Goal: Information Seeking & Learning: Learn about a topic

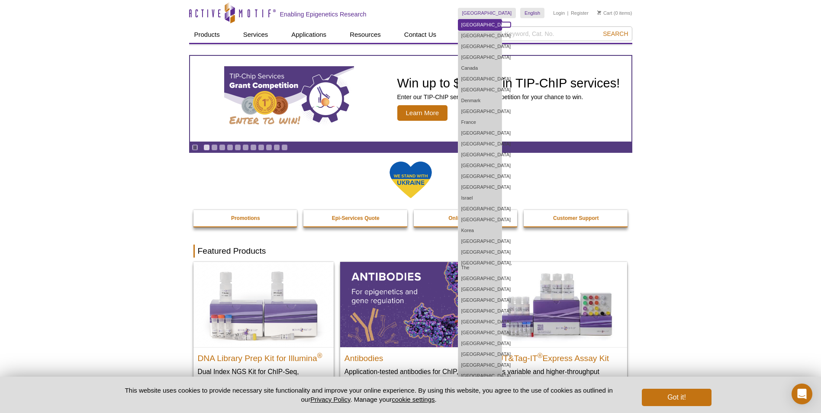
click at [502, 27] on link "[GEOGRAPHIC_DATA]" at bounding box center [480, 24] width 43 height 11
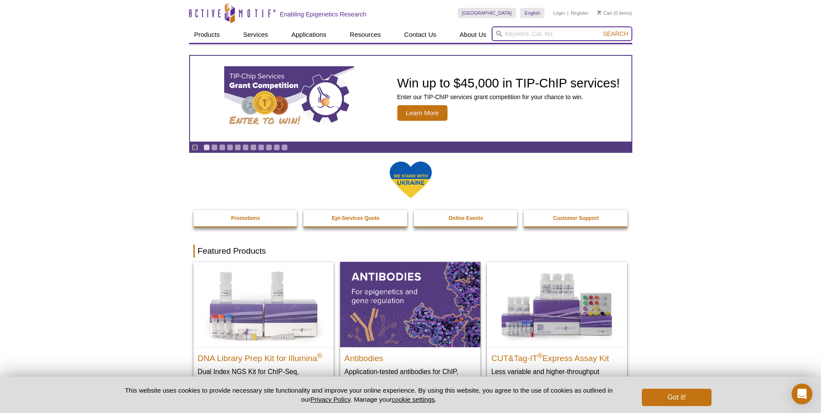
click at [536, 37] on input "search" at bounding box center [562, 33] width 141 height 15
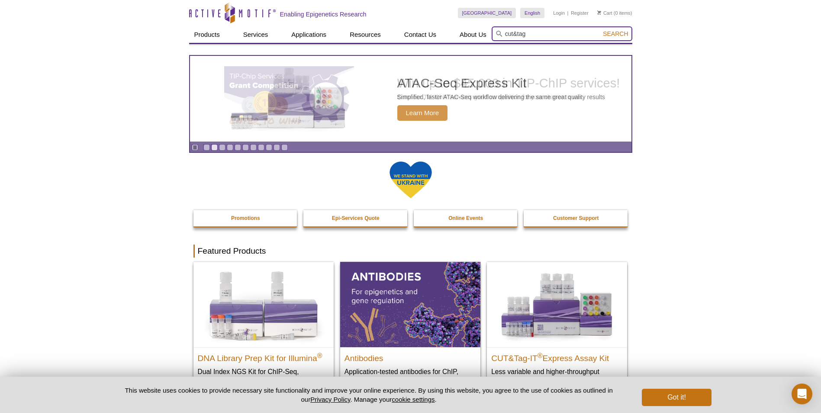
type input "cut&tag"
click at [601, 30] on button "Search" at bounding box center [616, 34] width 30 height 8
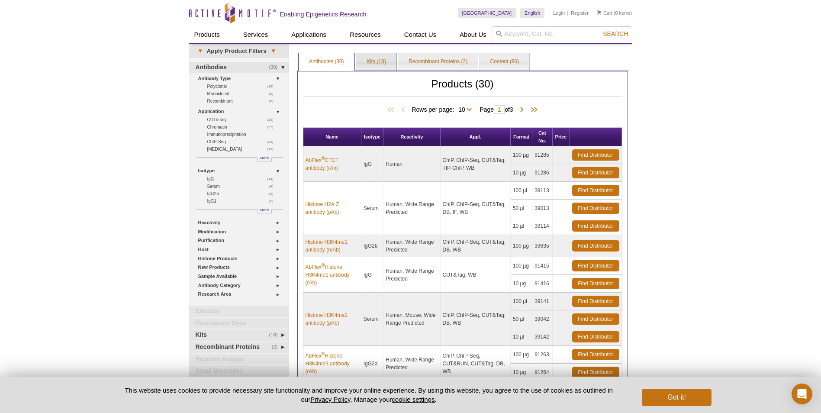
click at [374, 62] on link "Kits (18)" at bounding box center [376, 61] width 40 height 17
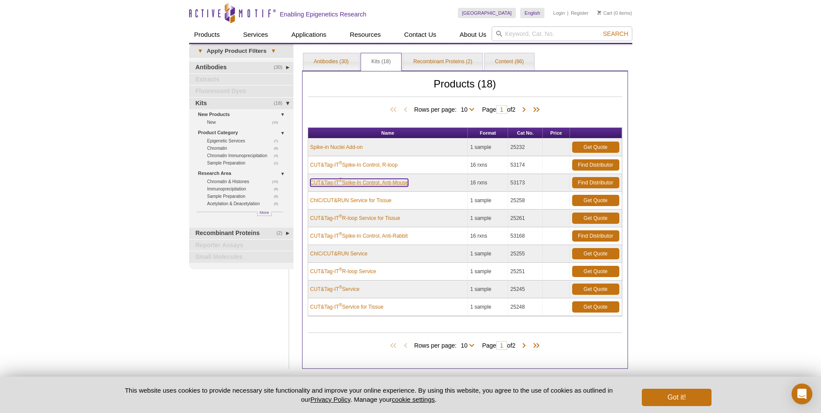
click at [399, 181] on link "CUT&Tag-IT ® Spike-In Control, Anti-Mouse" at bounding box center [359, 183] width 98 height 8
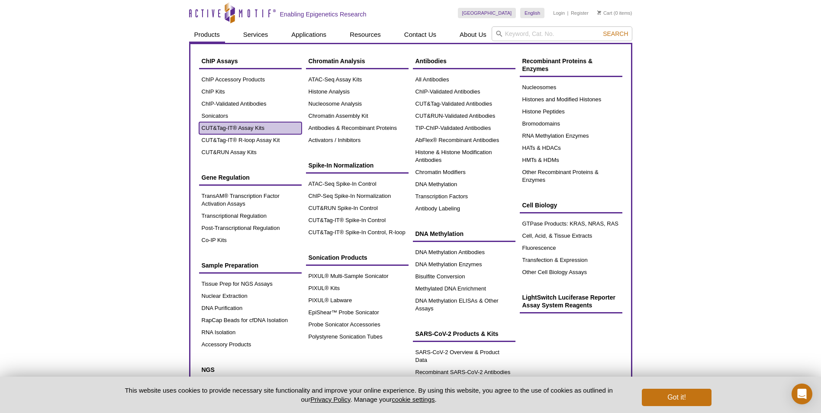
click at [254, 126] on link "CUT&Tag-IT® Assay Kits" at bounding box center [250, 128] width 103 height 12
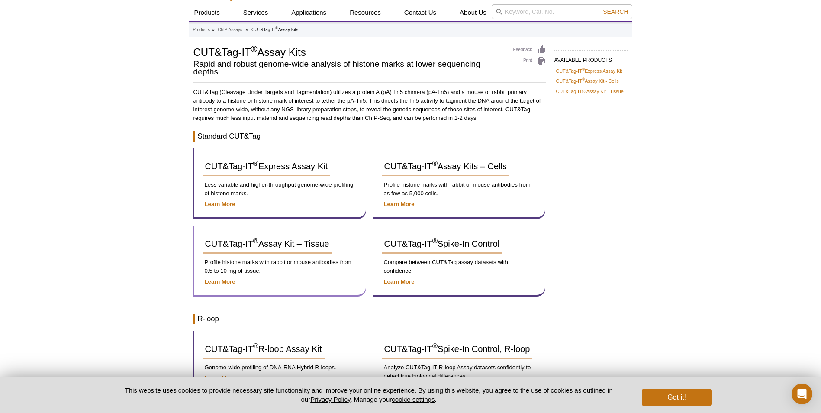
scroll to position [43, 0]
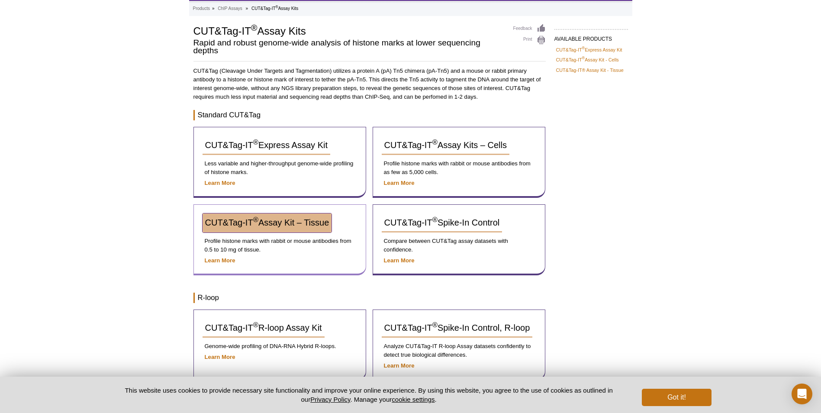
click at [270, 220] on span "CUT&Tag-IT ® Assay Kit – Tissue" at bounding box center [267, 223] width 124 height 10
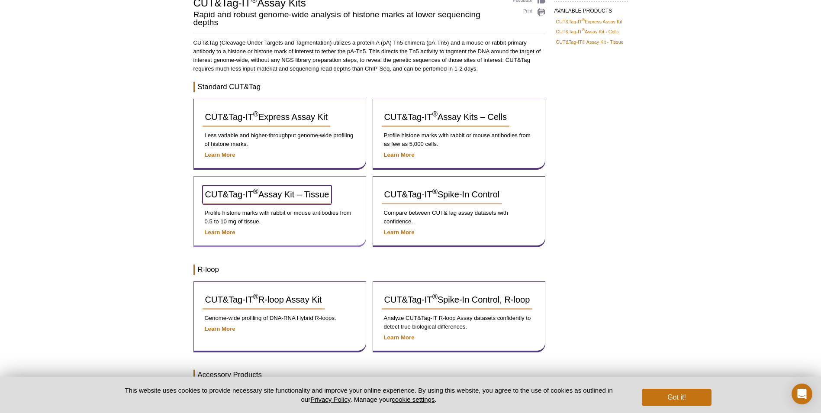
scroll to position [87, 0]
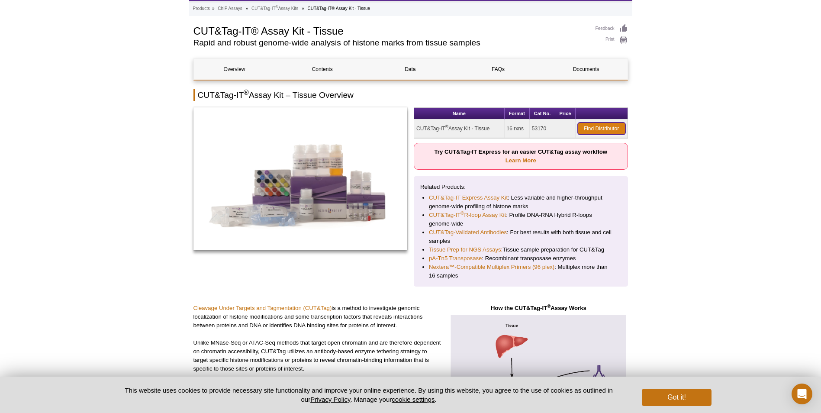
click at [591, 127] on link "Find Distributor" at bounding box center [602, 129] width 48 height 12
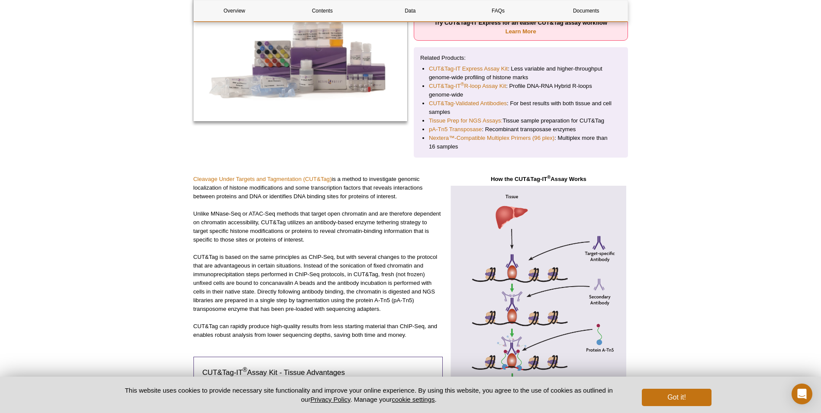
scroll to position [173, 0]
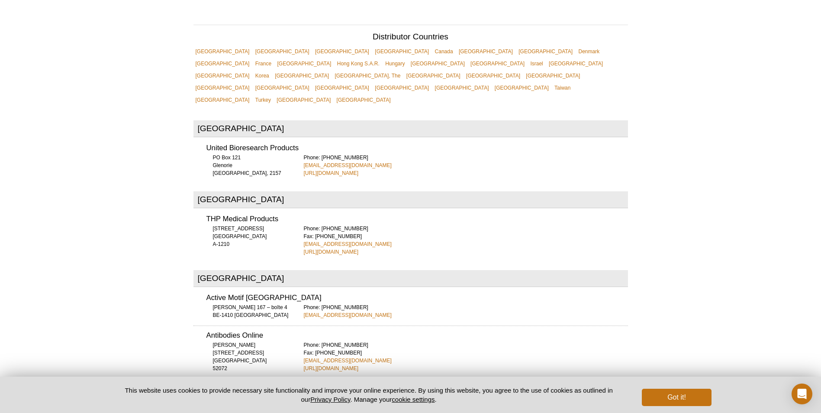
scroll to position [294, 0]
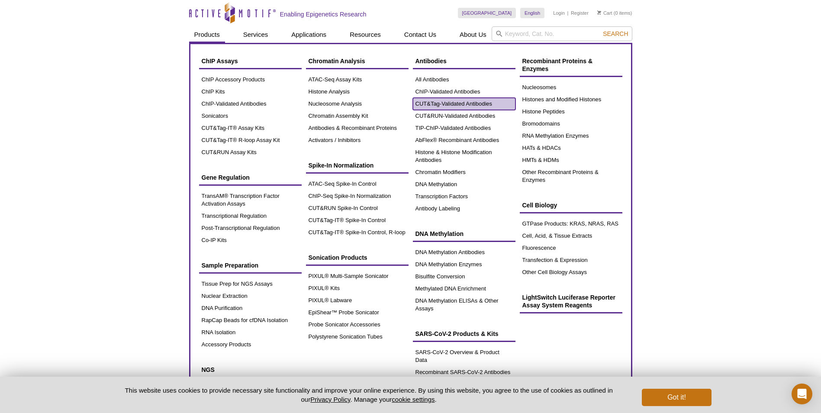
click at [491, 104] on link "CUT&Tag-Validated Antibodies" at bounding box center [464, 104] width 103 height 12
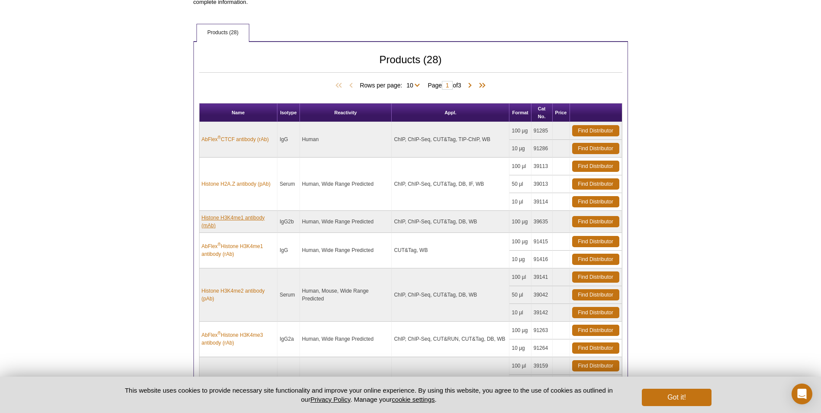
scroll to position [433, 0]
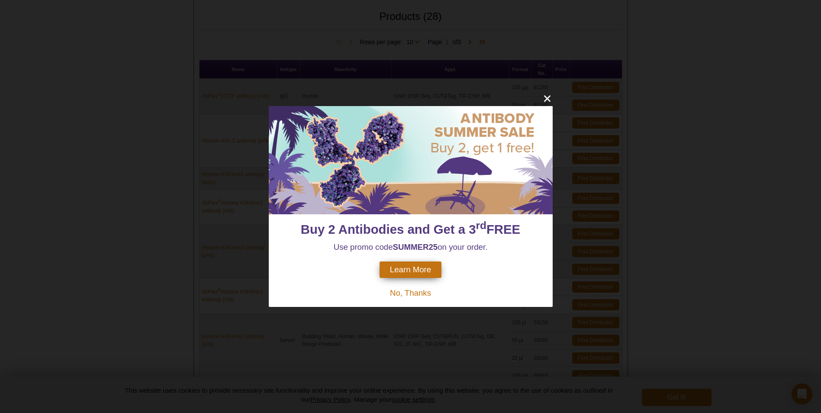
click at [409, 291] on span "No, Thanks" at bounding box center [410, 292] width 41 height 9
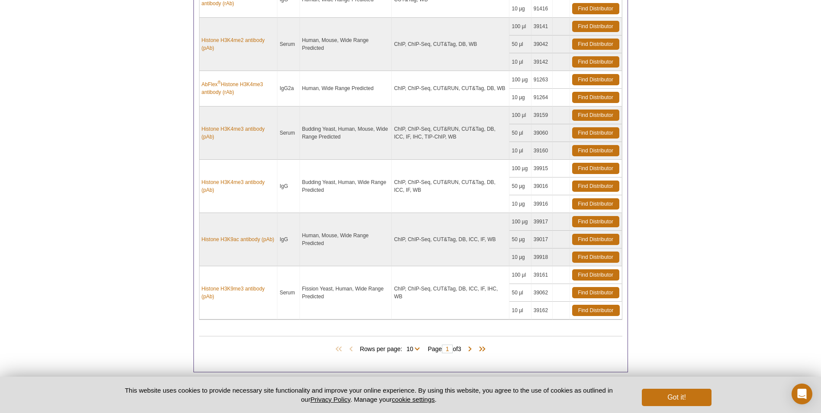
scroll to position [650, 0]
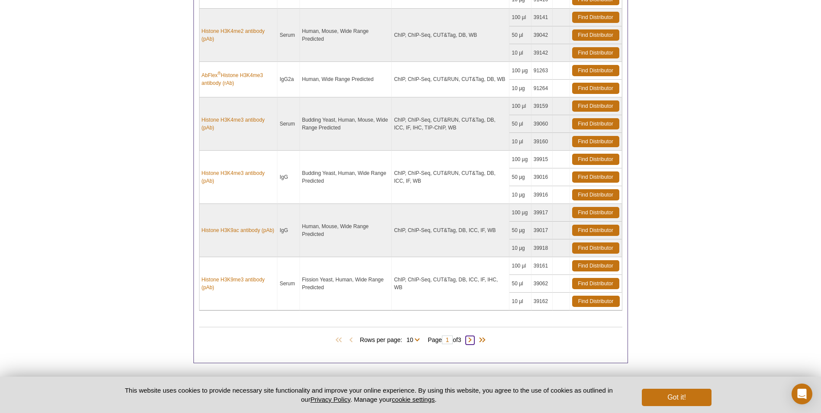
click at [474, 341] on span at bounding box center [470, 340] width 9 height 9
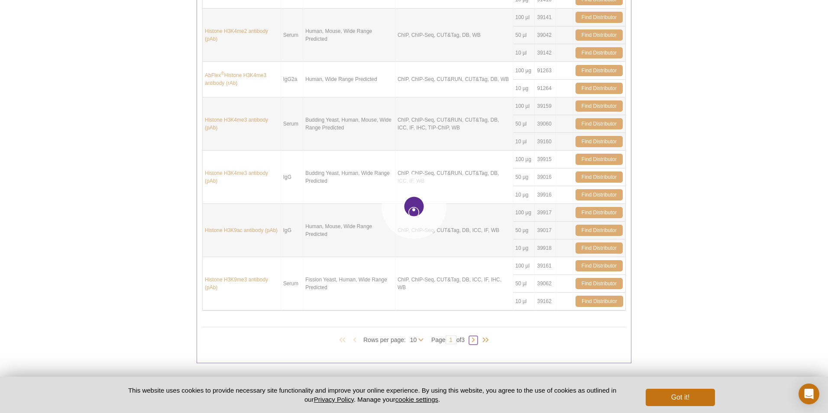
type input "2"
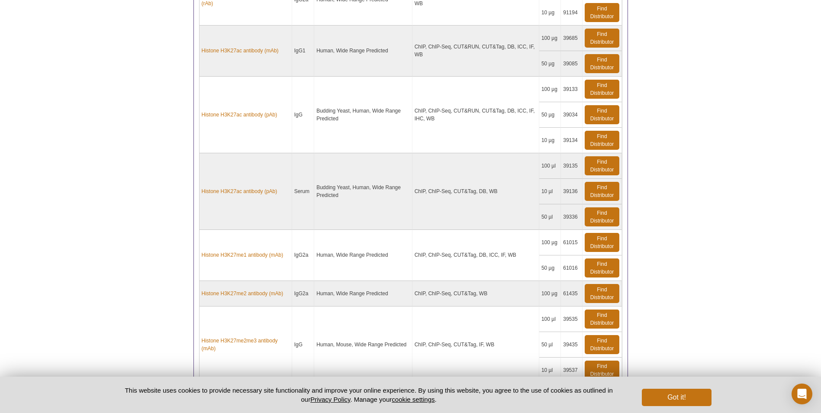
scroll to position [563, 0]
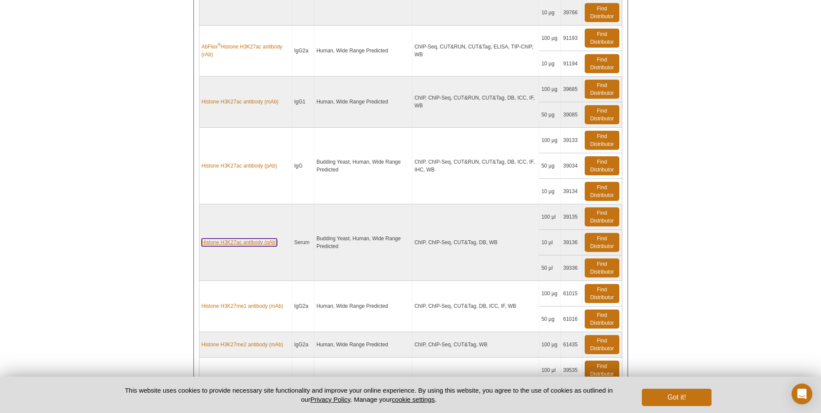
click at [222, 242] on link "Histone H3K27ac antibody (pAb)" at bounding box center [240, 243] width 76 height 8
